Goal: Find specific page/section: Find specific page/section

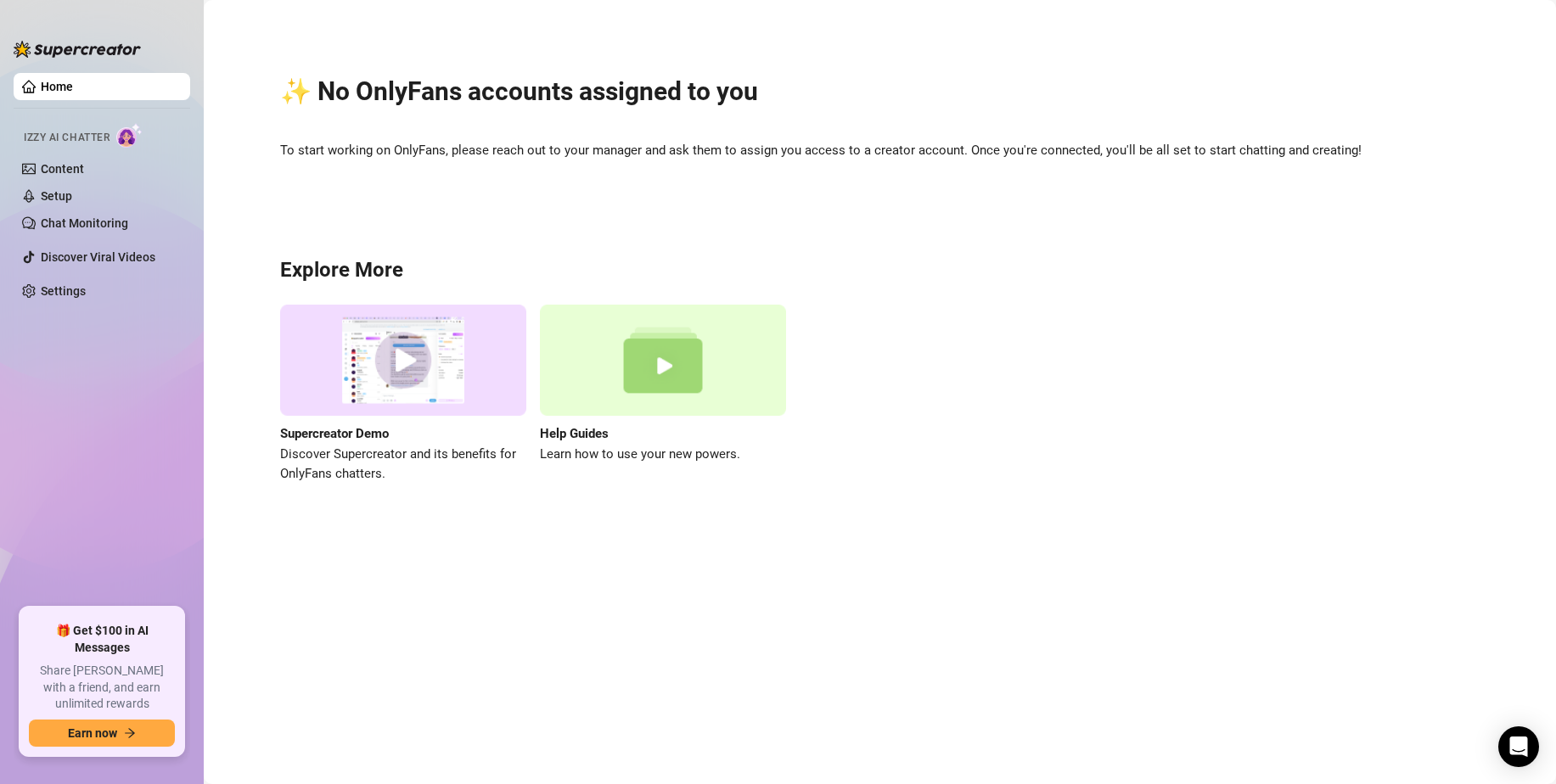
click at [833, 618] on main "✨ No OnlyFans accounts assigned to you To start working on OnlyFans, please rea…" at bounding box center [880, 392] width 1352 height 784
click at [76, 172] on link "Content" at bounding box center [62, 169] width 43 height 14
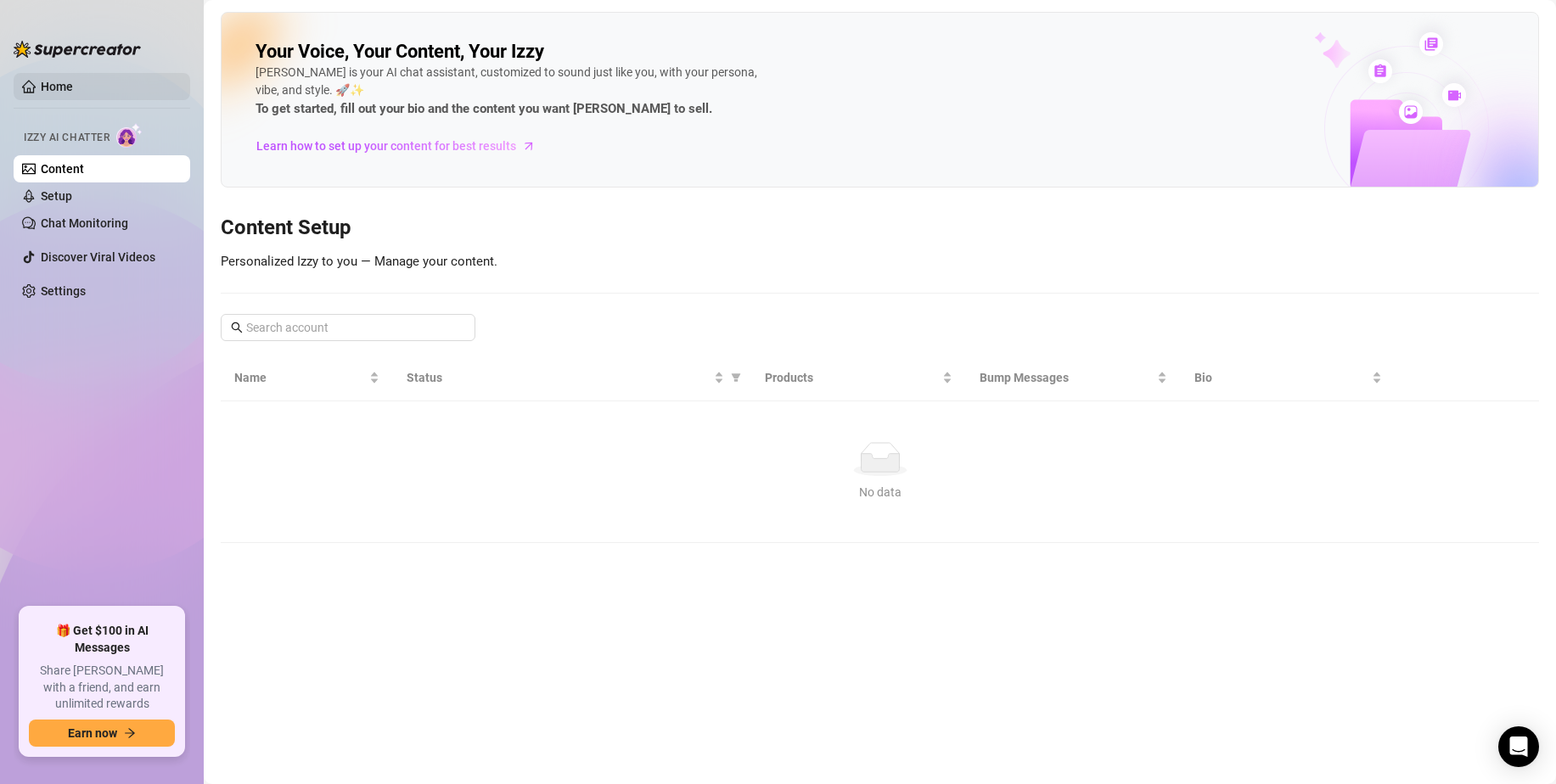
click at [57, 83] on link "Home" at bounding box center [57, 87] width 32 height 14
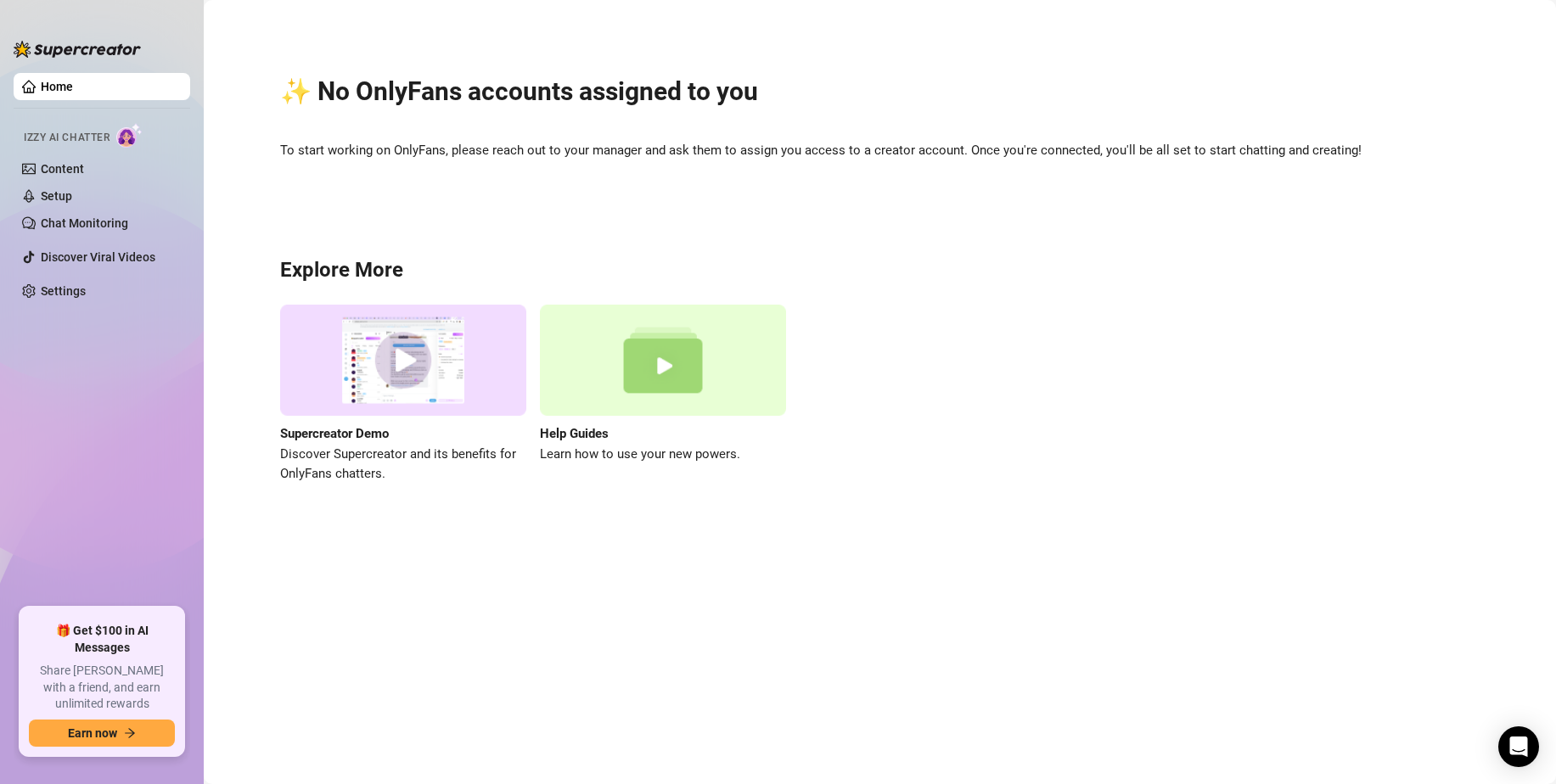
click at [1085, 296] on div "✨ No OnlyFans accounts assigned to you To start working on OnlyFans, please rea…" at bounding box center [880, 269] width 1318 height 515
